Goal: Task Accomplishment & Management: Manage account settings

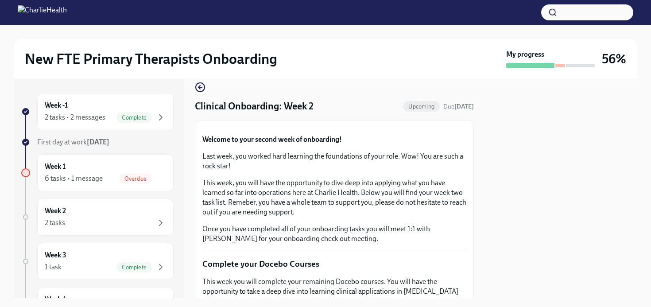
scroll to position [12, 0]
click at [199, 86] on icon "button" at bounding box center [200, 86] width 4 height 0
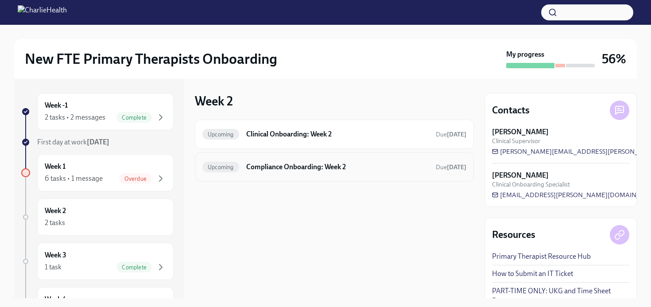
click at [276, 162] on h6 "Compliance Onboarding: Week 2" at bounding box center [337, 167] width 182 height 10
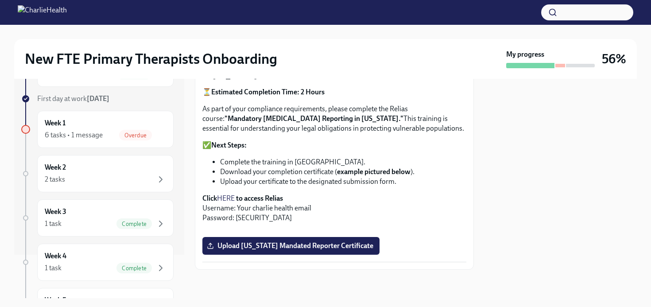
scroll to position [660, 0]
click at [113, 139] on div "6 tasks • 1 message Overdue" at bounding box center [105, 135] width 121 height 11
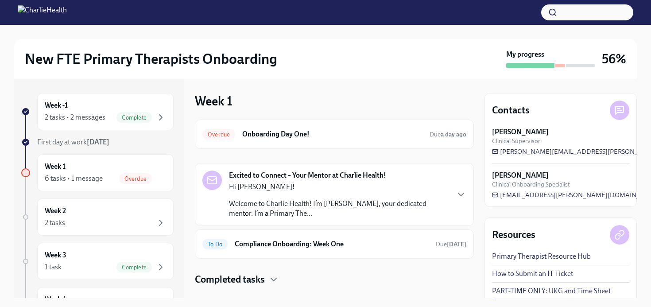
scroll to position [16, 0]
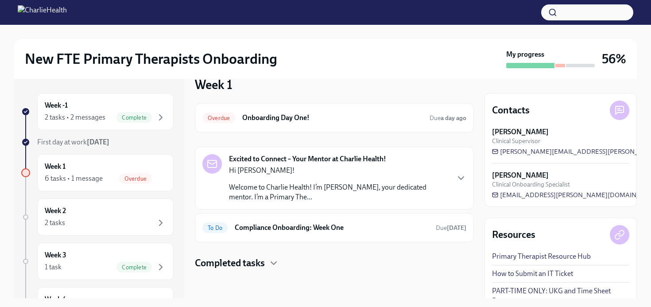
click at [268, 255] on div "Overdue Onboarding Day One! Due a day ago Excited to Connect – Your Mentor at C…" at bounding box center [334, 186] width 279 height 166
click at [267, 265] on div "Completed tasks" at bounding box center [334, 262] width 279 height 13
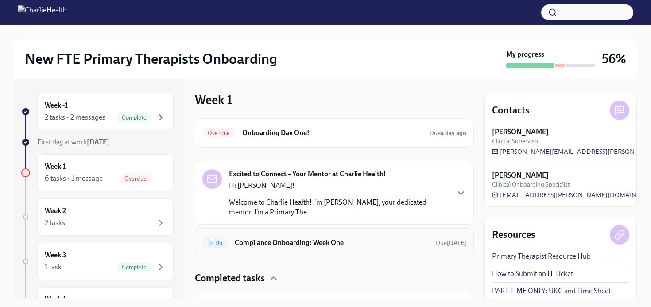
scroll to position [0, 0]
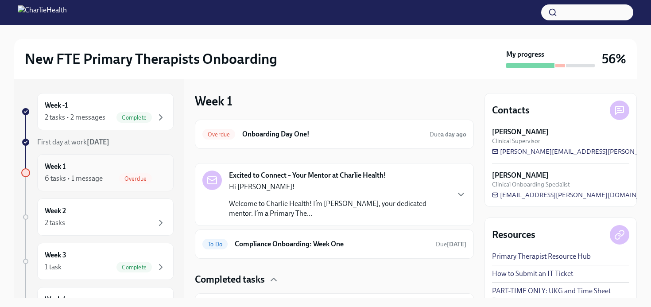
click at [136, 167] on div "Week 1 6 tasks • 1 message Overdue" at bounding box center [105, 173] width 121 height 22
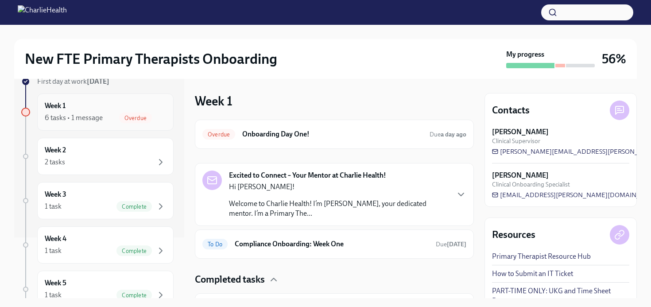
scroll to position [62, 0]
click at [134, 158] on div "2 tasks" at bounding box center [105, 161] width 121 height 11
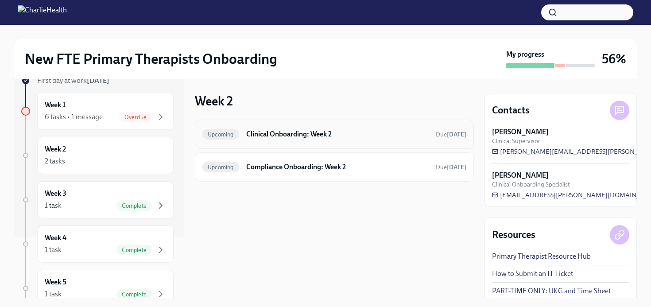
click at [216, 132] on span "Upcoming" at bounding box center [220, 134] width 37 height 7
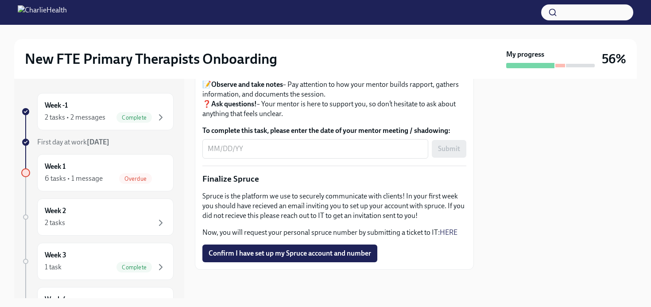
scroll to position [1072, 0]
click at [115, 249] on div "Week 3 1 task Complete" at bounding box center [105, 261] width 136 height 37
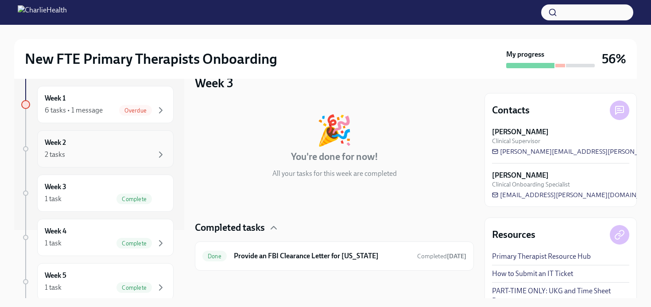
scroll to position [69, 0]
click at [127, 226] on div "Week 4 1 task Complete" at bounding box center [105, 236] width 121 height 22
click at [102, 234] on div "Week 4 1 task Complete" at bounding box center [105, 236] width 121 height 22
click at [114, 151] on div "2 tasks" at bounding box center [105, 153] width 121 height 11
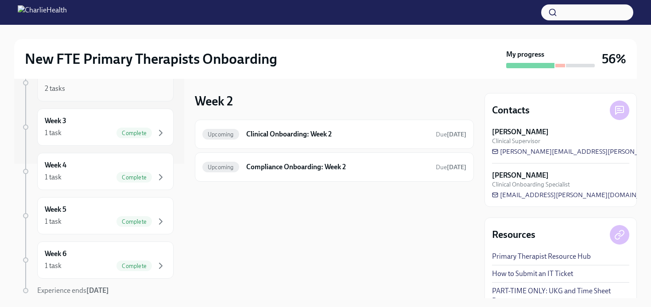
scroll to position [136, 0]
click at [108, 203] on div "Week 5 1 task Complete" at bounding box center [105, 213] width 121 height 22
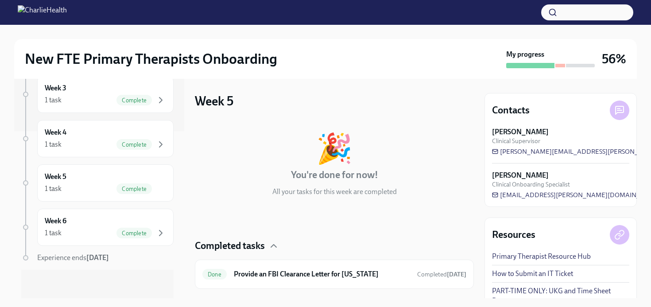
scroll to position [19, 0]
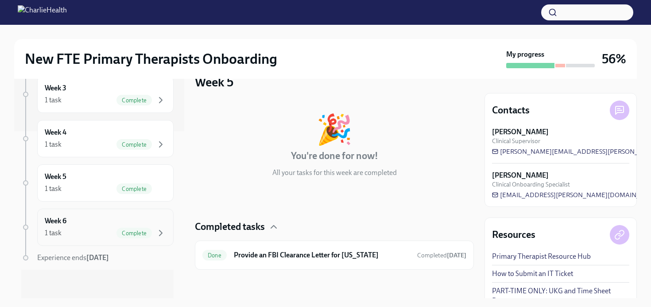
click at [104, 224] on div "Week 6 1 task Complete" at bounding box center [105, 227] width 121 height 22
click at [109, 182] on div "Week 5 1 task Complete" at bounding box center [105, 183] width 121 height 22
click at [111, 137] on div "Week 4 1 task Complete" at bounding box center [105, 138] width 121 height 22
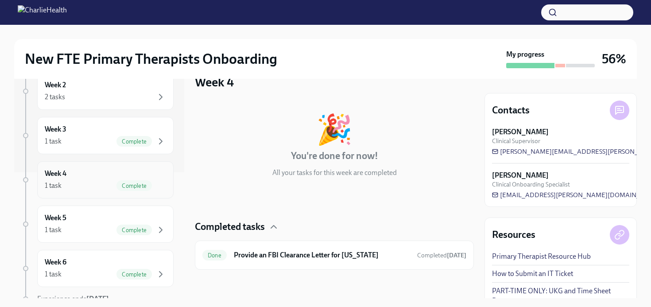
click at [111, 137] on div "1 task Complete" at bounding box center [105, 141] width 121 height 11
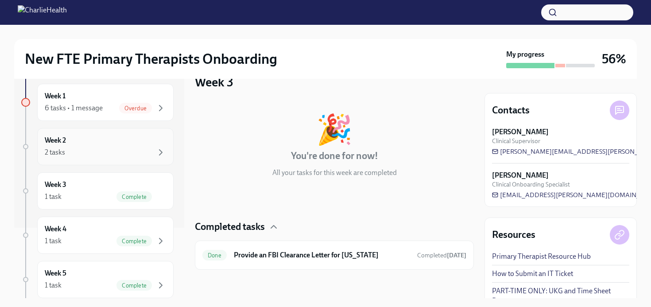
click at [111, 150] on div "2 tasks" at bounding box center [105, 152] width 121 height 11
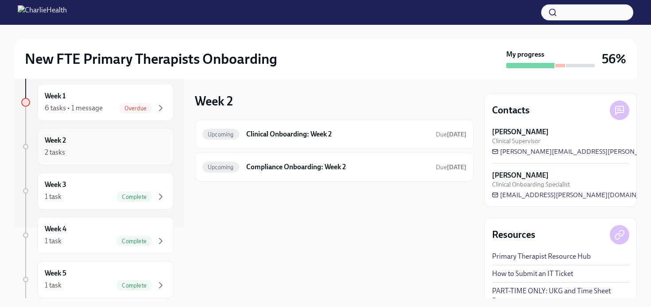
click at [121, 165] on div "Week 2 2 tasks" at bounding box center [105, 146] width 136 height 37
click at [124, 129] on div "Week 2 2 tasks" at bounding box center [105, 146] width 136 height 37
click at [127, 105] on span "Overdue" at bounding box center [135, 108] width 33 height 7
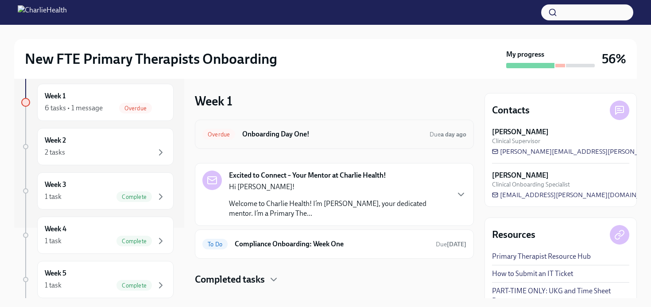
scroll to position [16, 0]
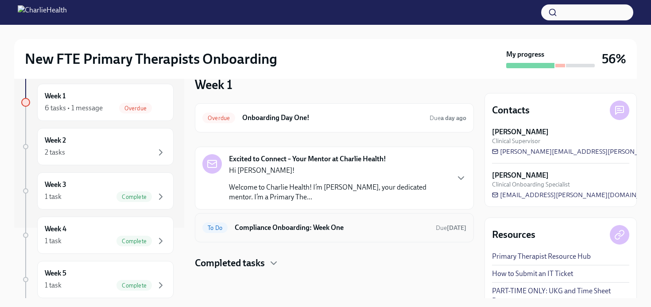
click at [219, 232] on div "To Do" at bounding box center [214, 227] width 25 height 11
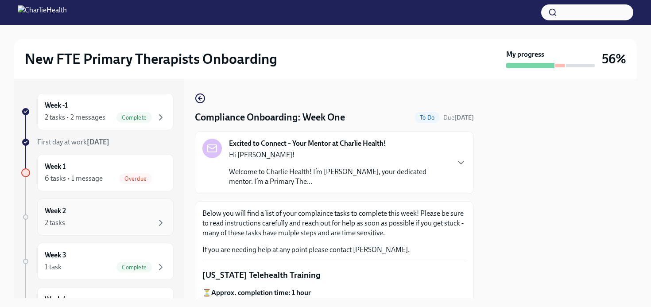
click at [91, 204] on div "Week 2 2 tasks" at bounding box center [105, 216] width 136 height 37
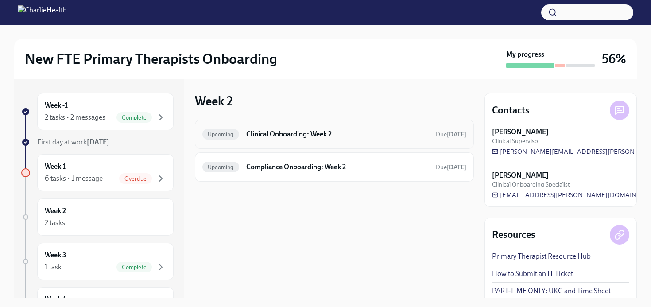
click at [344, 138] on h6 "Clinical Onboarding: Week 2" at bounding box center [337, 134] width 182 height 10
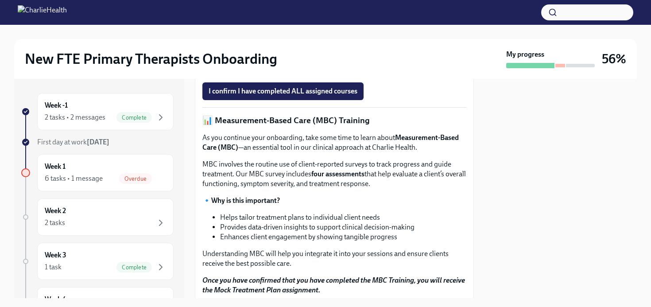
scroll to position [379, 0]
